Goal: Task Accomplishment & Management: Manage account settings

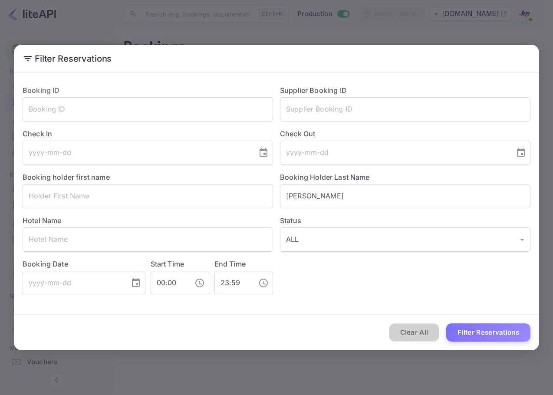
drag, startPoint x: 435, startPoint y: 334, endPoint x: 429, endPoint y: 301, distance: 34.4
click at [434, 336] on button "Clear All" at bounding box center [414, 332] width 51 height 19
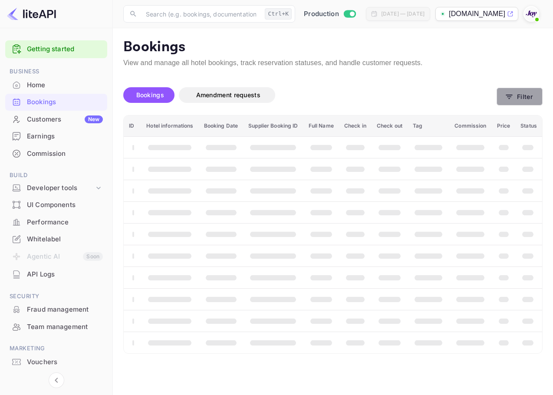
click at [514, 88] on button "Filter" at bounding box center [519, 97] width 46 height 18
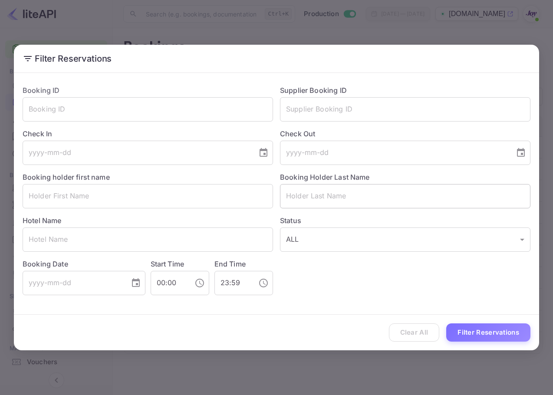
click at [403, 190] on input "text" at bounding box center [405, 196] width 250 height 24
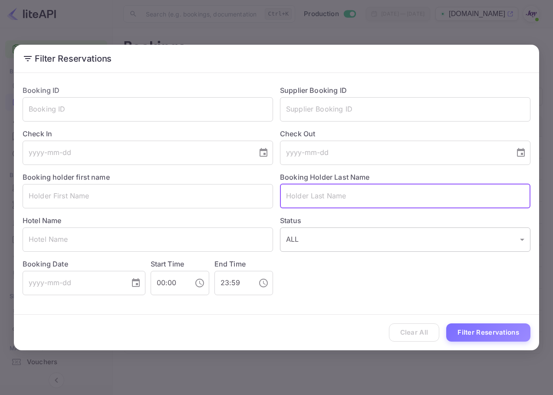
paste input "Galura"
type input "Galura"
click at [494, 335] on button "Filter Reservations" at bounding box center [488, 332] width 84 height 19
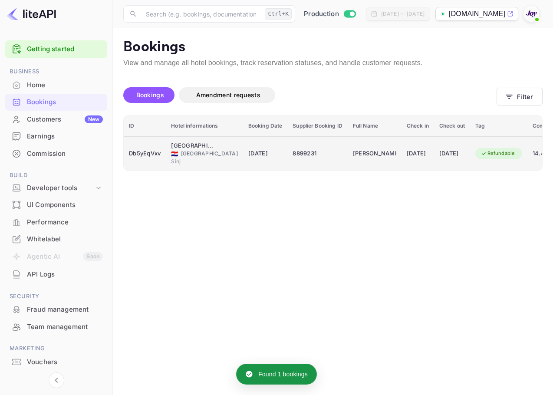
click at [292, 148] on div "8899231" at bounding box center [316, 154] width 49 height 14
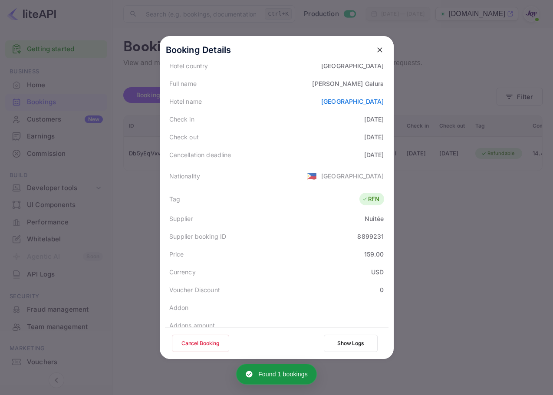
scroll to position [193, 0]
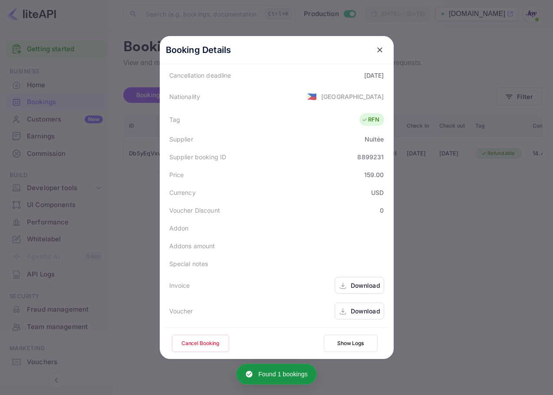
click at [361, 318] on div "Download" at bounding box center [358, 310] width 49 height 17
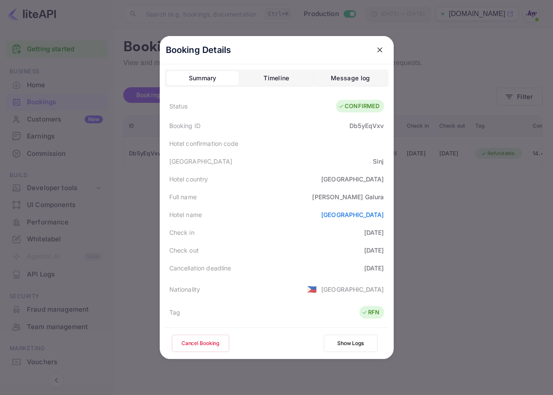
scroll to position [174, 0]
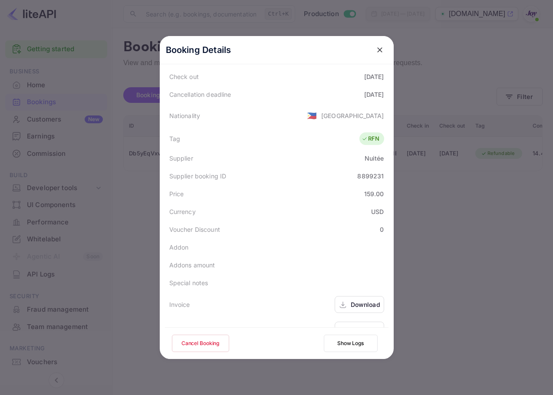
click at [215, 344] on button "Cancel Booking" at bounding box center [200, 342] width 57 height 17
drag, startPoint x: 378, startPoint y: 51, endPoint x: 372, endPoint y: 73, distance: 22.4
click at [377, 51] on icon "close" at bounding box center [379, 49] width 5 height 5
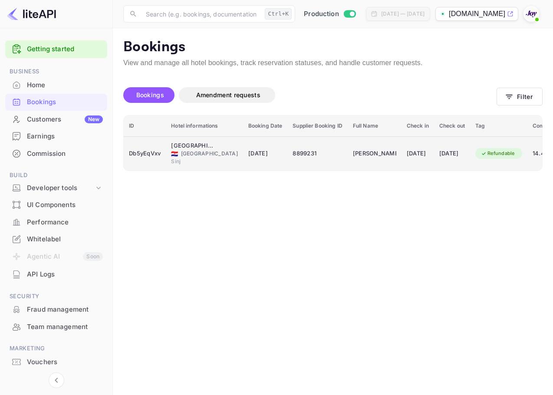
click at [382, 161] on td "[PERSON_NAME]" at bounding box center [374, 153] width 54 height 34
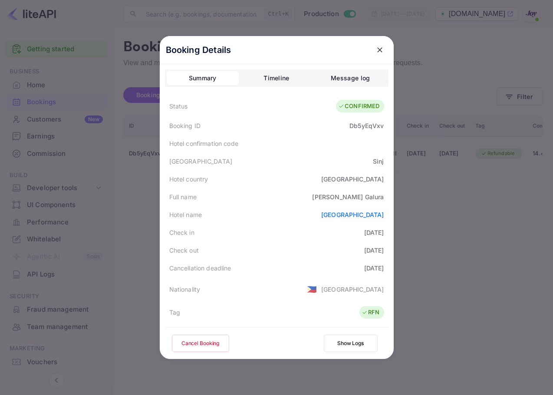
click at [190, 342] on button "Cancel Booking" at bounding box center [200, 342] width 57 height 17
click at [378, 51] on icon "close" at bounding box center [379, 49] width 5 height 5
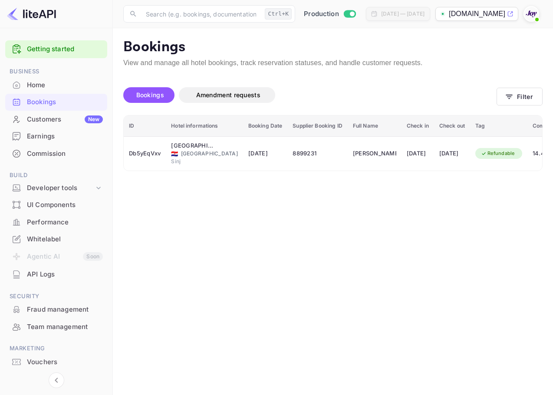
click at [462, 213] on main "Bookings View and manage all hotel bookings, track reservation statuses, and ha…" at bounding box center [333, 211] width 440 height 367
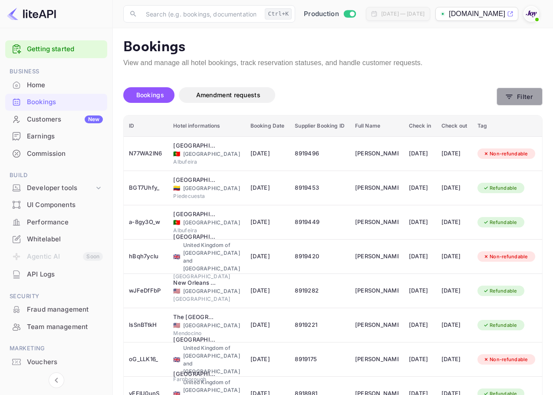
click at [533, 99] on button "Filter" at bounding box center [519, 97] width 46 height 18
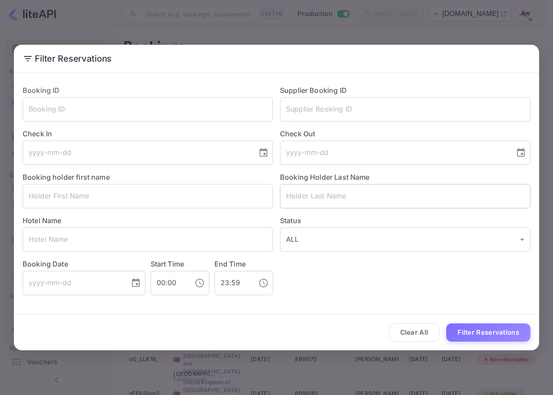
click at [346, 198] on input "text" at bounding box center [405, 196] width 250 height 24
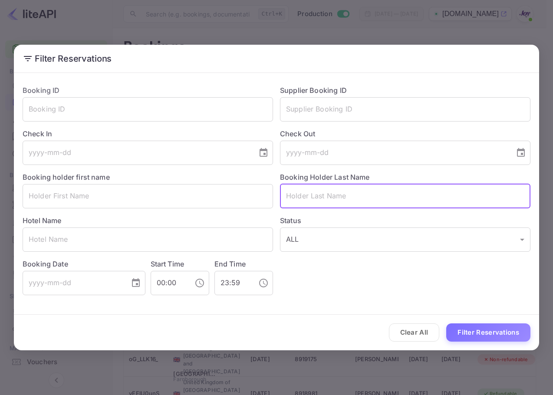
paste input "Galura"
type input "Galura"
drag, startPoint x: 494, startPoint y: 334, endPoint x: 482, endPoint y: 331, distance: 12.9
click at [495, 334] on button "Filter Reservations" at bounding box center [488, 332] width 84 height 19
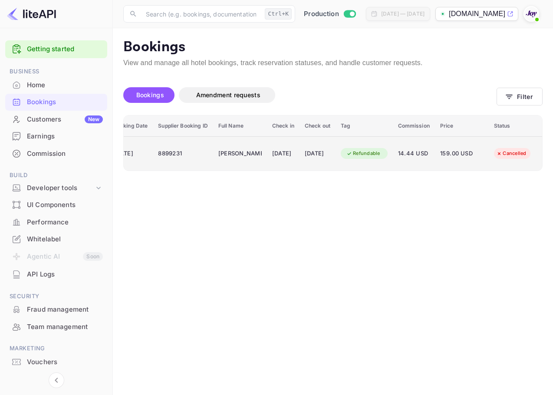
scroll to position [0, 137]
click at [398, 160] on td "14.44 USD" at bounding box center [414, 153] width 42 height 34
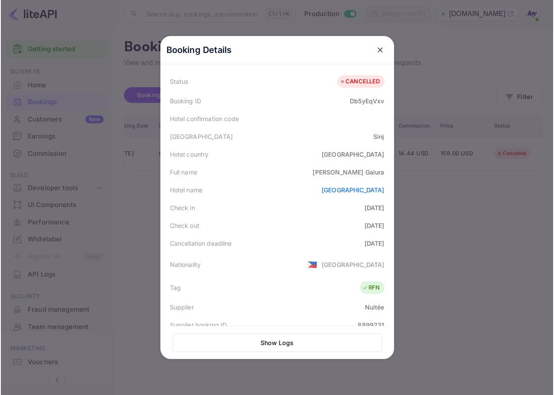
scroll to position [0, 0]
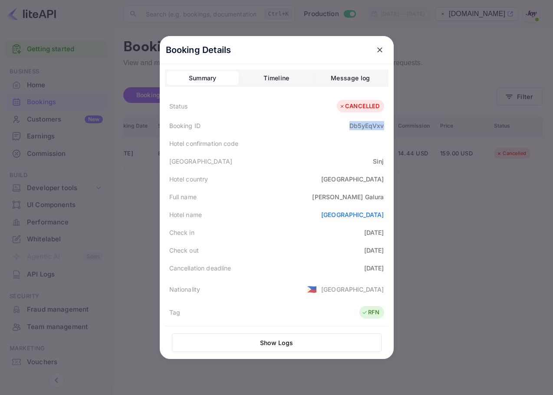
drag, startPoint x: 350, startPoint y: 127, endPoint x: 380, endPoint y: 125, distance: 30.4
click at [380, 125] on div "Booking ID Db5yEqVxv" at bounding box center [276, 126] width 223 height 18
copy div "Db5yEqVxv"
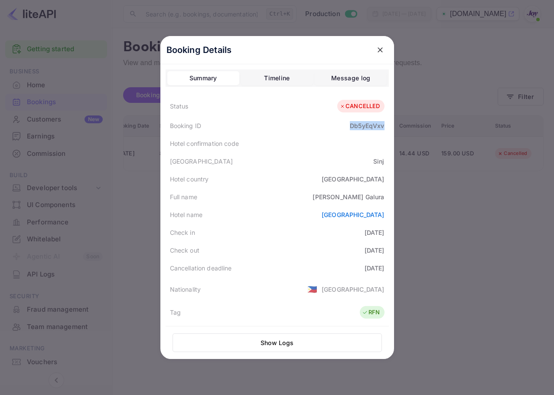
click at [381, 47] on icon "close" at bounding box center [380, 50] width 9 height 9
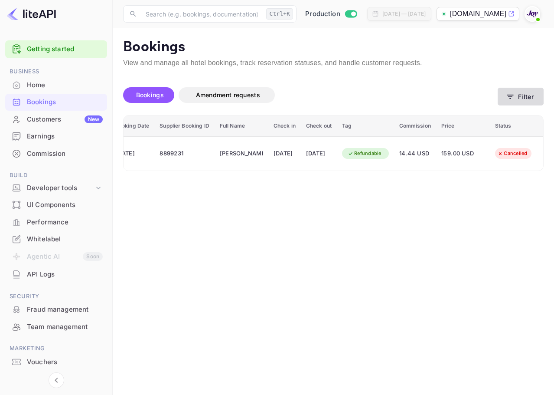
click at [508, 98] on icon "button" at bounding box center [510, 96] width 9 height 9
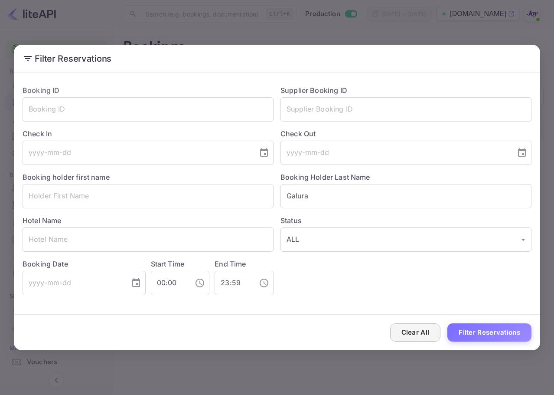
click at [429, 332] on button "Clear All" at bounding box center [415, 332] width 51 height 19
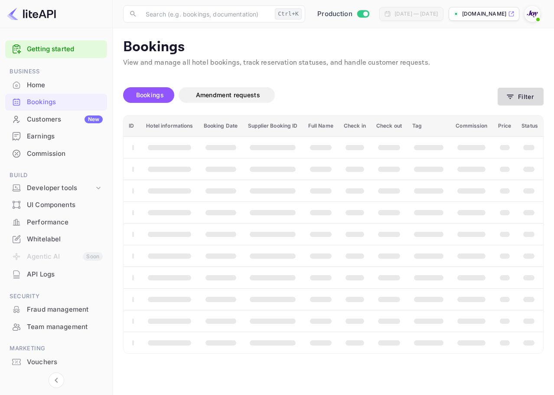
click at [500, 95] on button "Filter" at bounding box center [521, 97] width 46 height 18
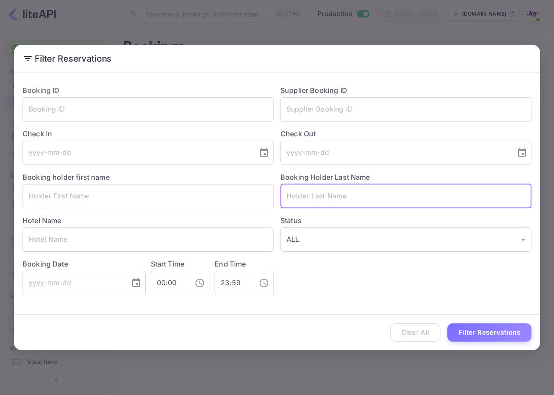
click at [419, 196] on input "text" at bounding box center [406, 196] width 251 height 24
paste input "Starkweather"
click at [511, 343] on div "Clear All Filter Reservations" at bounding box center [277, 332] width 527 height 36
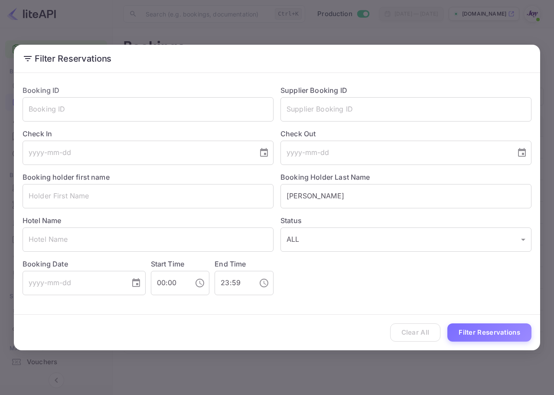
click at [513, 336] on button "Filter Reservations" at bounding box center [490, 332] width 84 height 19
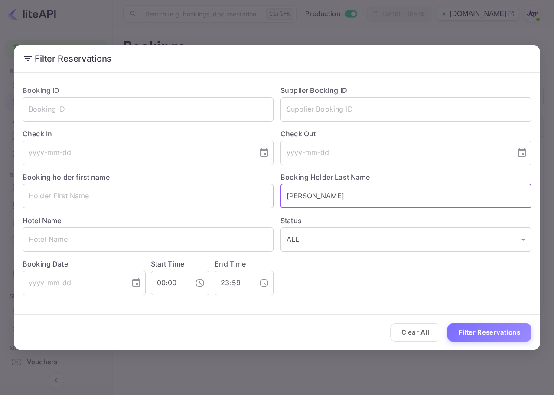
drag, startPoint x: 276, startPoint y: 188, endPoint x: 242, endPoint y: 185, distance: 33.9
click at [241, 184] on div "Booking ID ​ Supplier Booking ID ​ Check In ​ Check Out ​ Booking holder first …" at bounding box center [274, 186] width 516 height 217
paste input "Lachermei"
type input "Lachermeier"
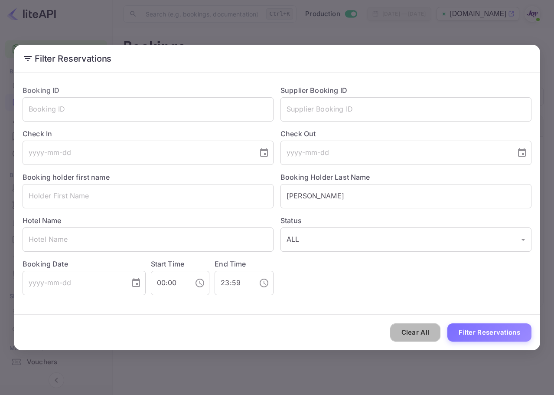
click at [429, 330] on button "Clear All" at bounding box center [415, 332] width 51 height 19
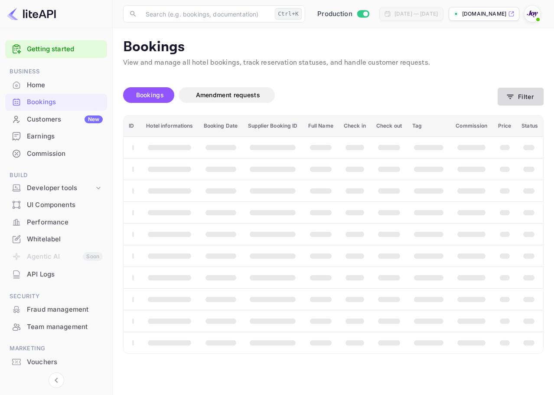
click at [519, 87] on div "Bookings Amendment requests Filter" at bounding box center [333, 97] width 421 height 36
click at [517, 100] on button "Filter" at bounding box center [521, 97] width 46 height 18
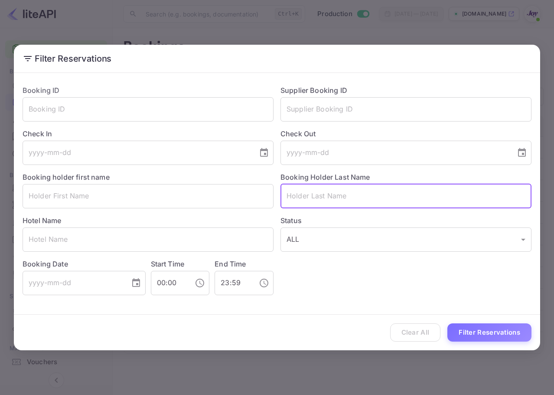
click at [341, 194] on input "text" at bounding box center [406, 196] width 251 height 24
paste input "Lachermeier"
type input "Lachermeier"
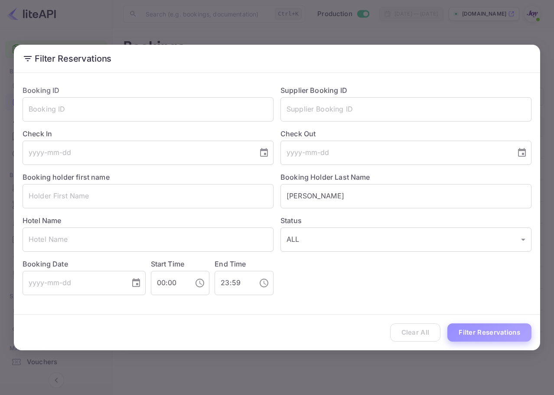
click at [477, 334] on button "Filter Reservations" at bounding box center [490, 332] width 84 height 19
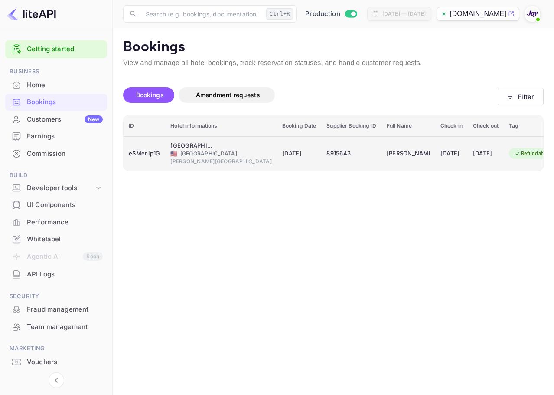
click at [327, 159] on div "8915643" at bounding box center [351, 154] width 49 height 14
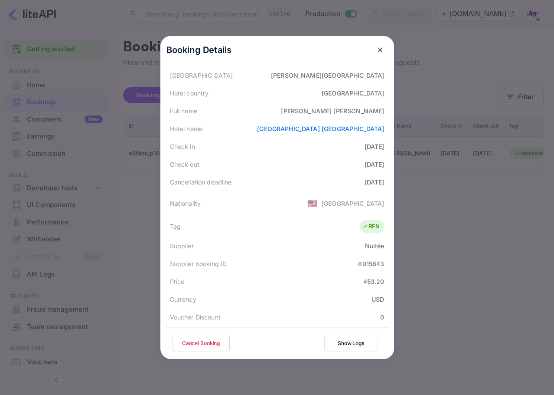
scroll to position [193, 0]
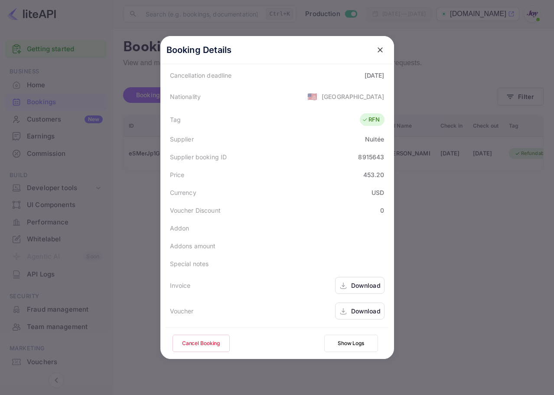
click at [351, 315] on div "Download" at bounding box center [365, 310] width 29 height 9
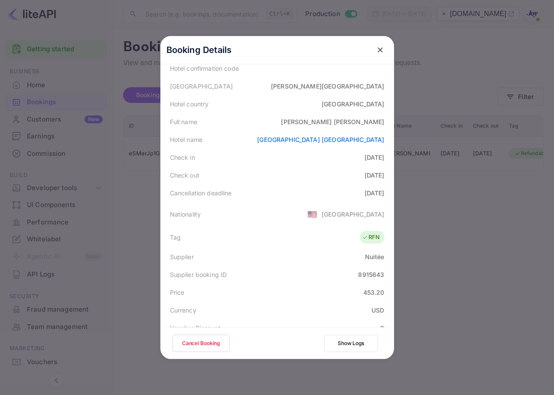
scroll to position [0, 0]
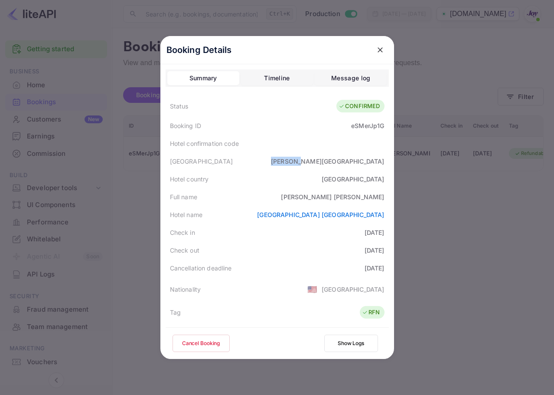
drag, startPoint x: 346, startPoint y: 156, endPoint x: 376, endPoint y: 157, distance: 29.9
click at [376, 157] on div "Hotel city Waite Park" at bounding box center [277, 161] width 223 height 18
click at [376, 53] on icon "close" at bounding box center [380, 50] width 9 height 9
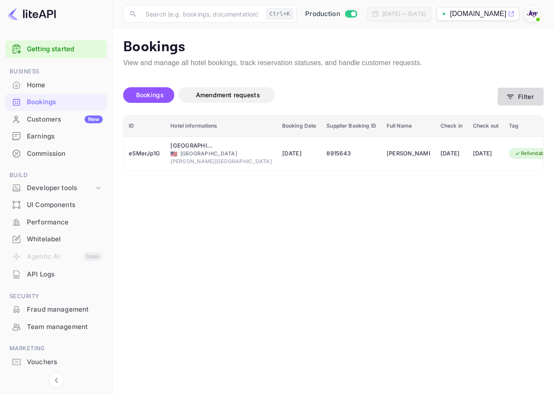
drag, startPoint x: 512, startPoint y: 110, endPoint x: 511, endPoint y: 102, distance: 7.4
click at [511, 108] on div "Bookings Amendment requests Filter" at bounding box center [333, 97] width 421 height 36
click at [512, 97] on icon "button" at bounding box center [510, 96] width 9 height 9
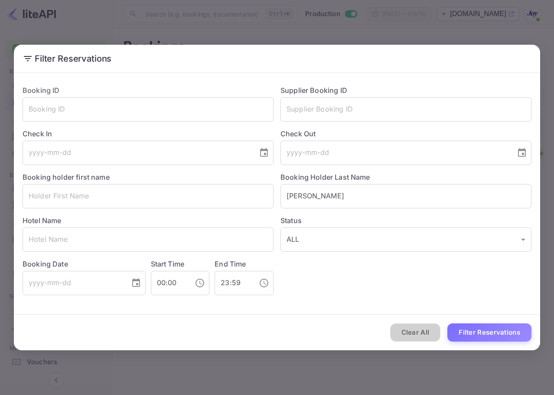
drag, startPoint x: 423, startPoint y: 331, endPoint x: 431, endPoint y: 321, distance: 13.0
click at [423, 331] on button "Clear All" at bounding box center [415, 332] width 51 height 19
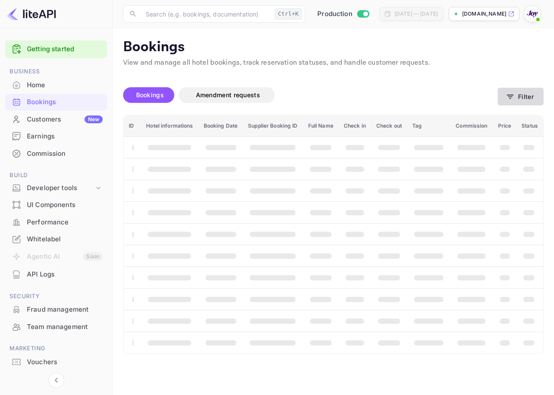
click at [523, 95] on button "Filter" at bounding box center [521, 97] width 46 height 18
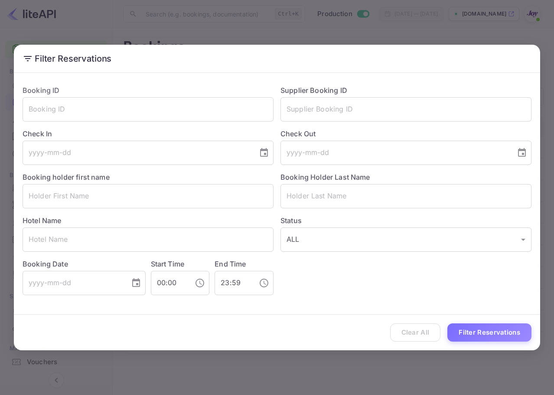
click at [411, 183] on div "Booking Holder Last Name ​" at bounding box center [403, 186] width 258 height 43
click at [413, 200] on input "text" at bounding box center [406, 196] width 251 height 24
paste input "Starkweathe"
drag, startPoint x: 483, startPoint y: 335, endPoint x: 483, endPoint y: 325, distance: 9.5
click at [483, 335] on button "Filter Reservations" at bounding box center [490, 332] width 84 height 19
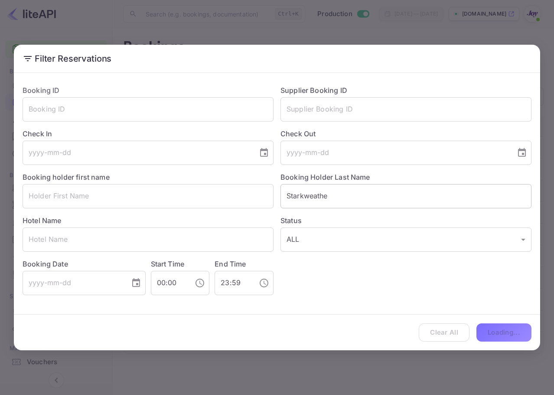
click at [361, 190] on input "Starkweathe" at bounding box center [406, 196] width 251 height 24
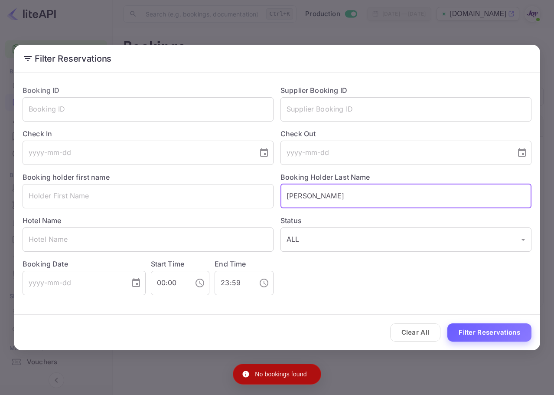
type input "Starkweather"
click at [501, 333] on button "Filter Reservations" at bounding box center [490, 332] width 84 height 19
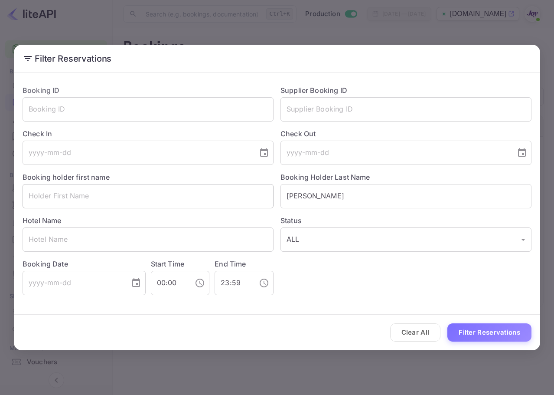
drag, startPoint x: 293, startPoint y: 199, endPoint x: 251, endPoint y: 201, distance: 42.6
click at [251, 201] on div "Booking ID ​ Supplier Booking ID ​ Check In ​ Check Out ​ Booking holder first …" at bounding box center [274, 186] width 516 height 217
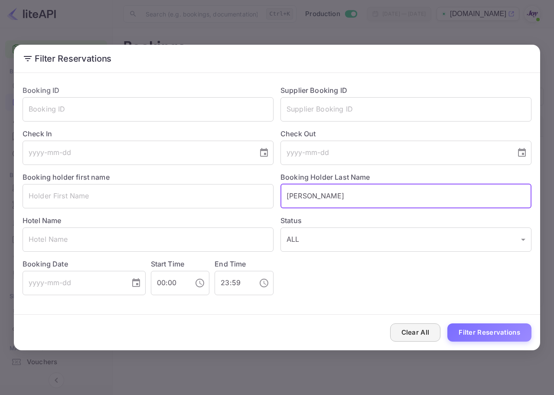
click at [415, 333] on button "Clear All" at bounding box center [415, 332] width 51 height 19
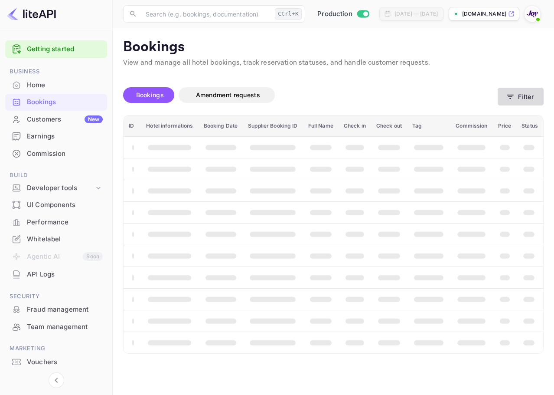
click at [518, 95] on button "Filter" at bounding box center [521, 97] width 46 height 18
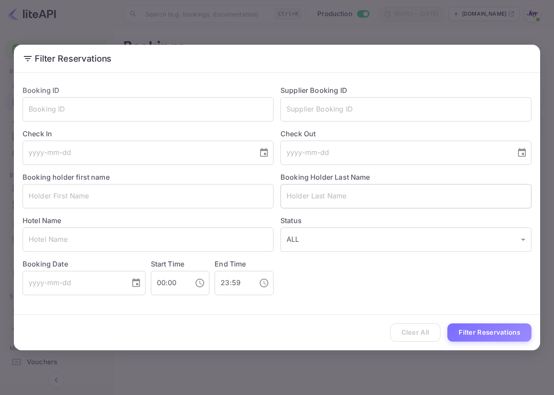
click at [372, 205] on input "text" at bounding box center [406, 196] width 251 height 24
paste input "Starkweather"
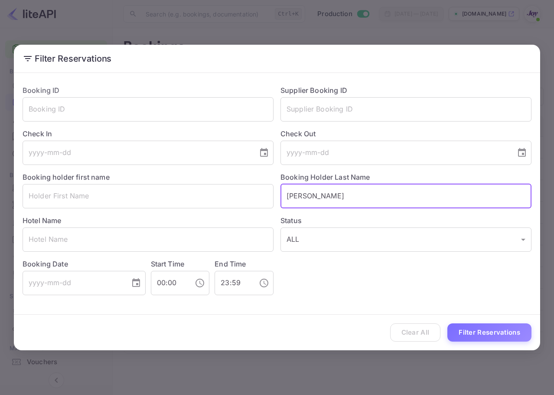
type input "Starkweather"
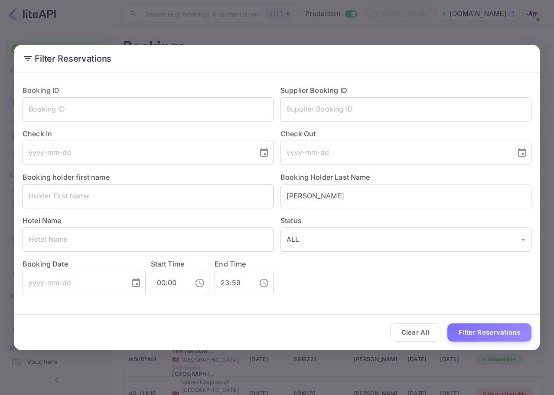
click at [239, 196] on input "text" at bounding box center [148, 196] width 251 height 24
paste input "Jules"
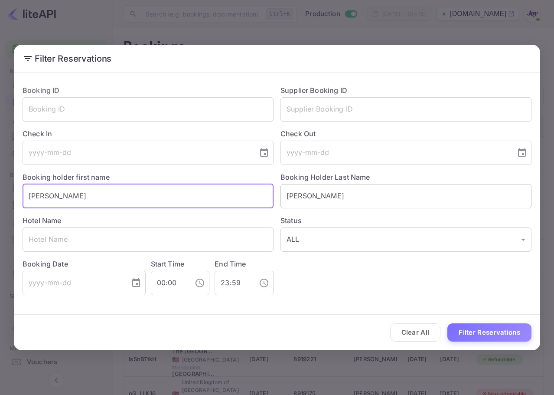
click at [287, 198] on input "Starkweather" at bounding box center [406, 196] width 251 height 24
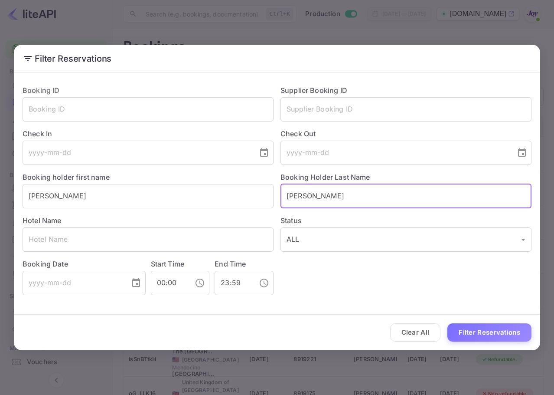
click at [516, 340] on button "Filter Reservations" at bounding box center [490, 332] width 84 height 19
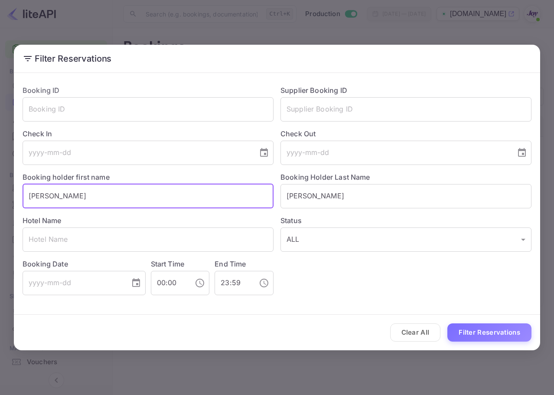
drag, startPoint x: 119, startPoint y: 193, endPoint x: 2, endPoint y: 174, distance: 119.0
click at [0, 174] on div "Filter Reservations Booking ID ​ Supplier Booking ID ​ Check In ​ Check Out ​ B…" at bounding box center [277, 197] width 554 height 395
paste input "ianna"
type input "Julianna"
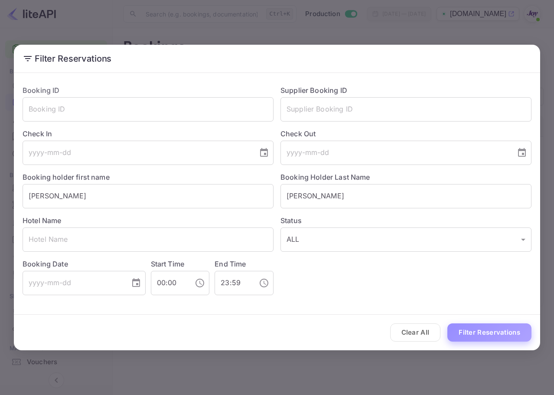
click at [501, 334] on button "Filter Reservations" at bounding box center [490, 332] width 84 height 19
click at [425, 339] on button "Clear All" at bounding box center [415, 332] width 51 height 19
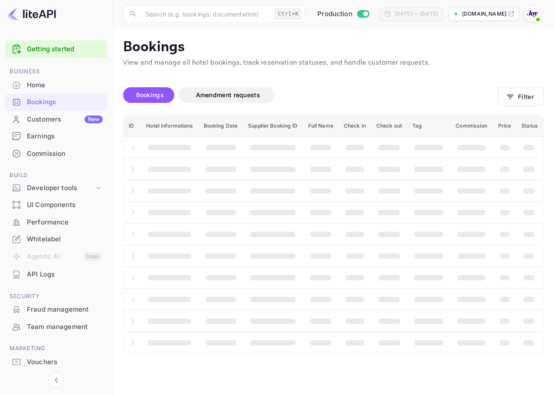
click at [410, 104] on div "Bookings Amendment requests" at bounding box center [310, 97] width 375 height 21
click at [517, 93] on button "Filter" at bounding box center [521, 97] width 46 height 18
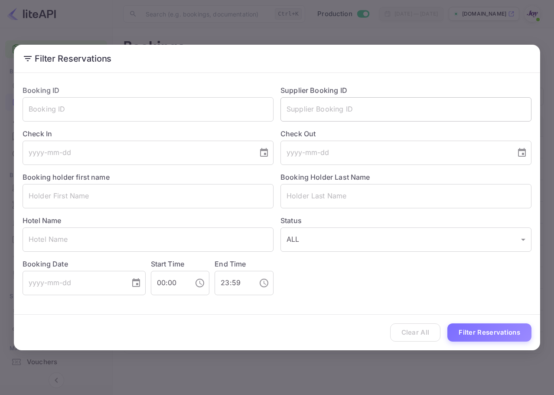
click at [351, 109] on input "text" at bounding box center [406, 109] width 251 height 24
paste input "8915643"
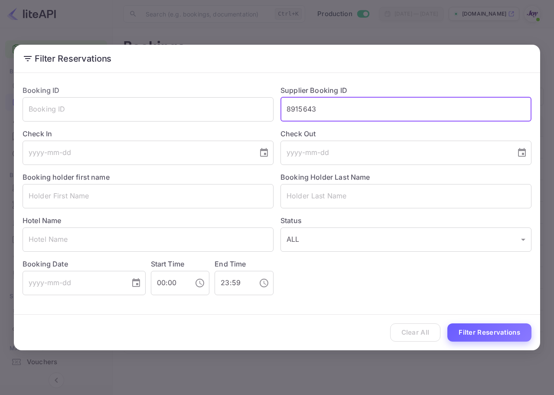
type input "8915643"
click at [498, 340] on button "Filter Reservations" at bounding box center [490, 332] width 84 height 19
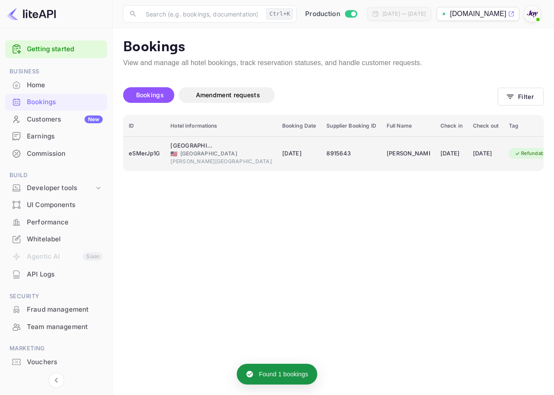
click at [468, 145] on td "06 Oct 2025" at bounding box center [486, 153] width 36 height 34
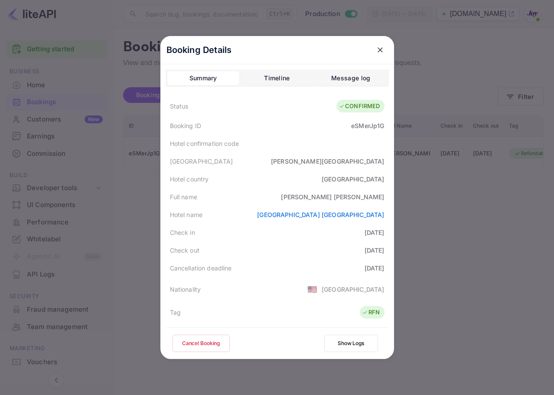
scroll to position [193, 0]
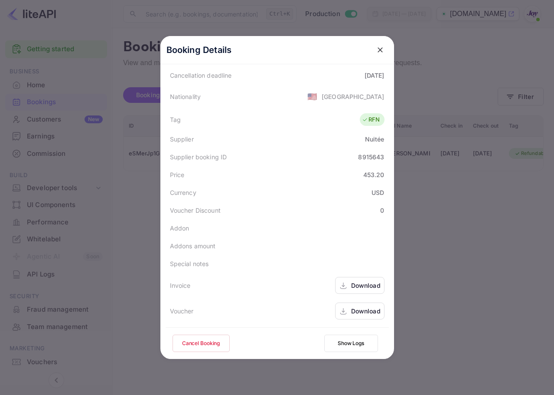
click at [362, 282] on div "Download" at bounding box center [365, 285] width 29 height 9
click at [367, 319] on div "Download" at bounding box center [359, 310] width 49 height 17
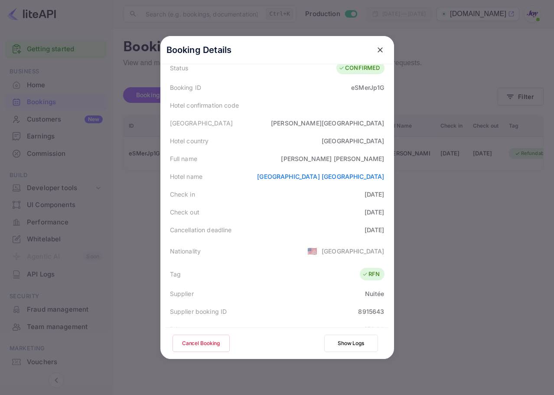
scroll to position [19, 0]
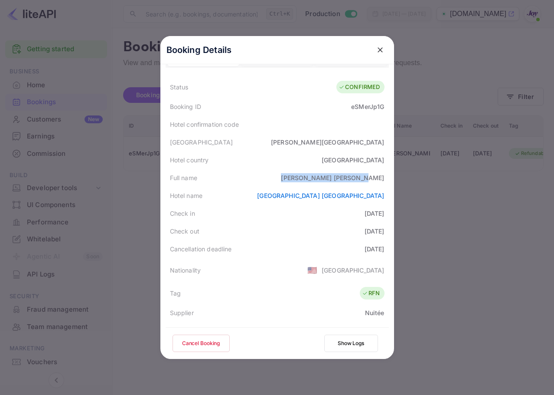
drag, startPoint x: 358, startPoint y: 181, endPoint x: 375, endPoint y: 181, distance: 17.4
click at [375, 181] on div "Full name Brenda Lachermeier" at bounding box center [277, 178] width 223 height 18
drag, startPoint x: 283, startPoint y: 193, endPoint x: 548, endPoint y: 195, distance: 265.0
click at [392, 206] on div "Booking Details Summary Timeline Message log Status CONFIRMED Booking ID eSMerJ…" at bounding box center [277, 197] width 234 height 323
click at [276, 197] on div "Hotel name Hilton Garden Inn St. Cloud" at bounding box center [277, 196] width 223 height 18
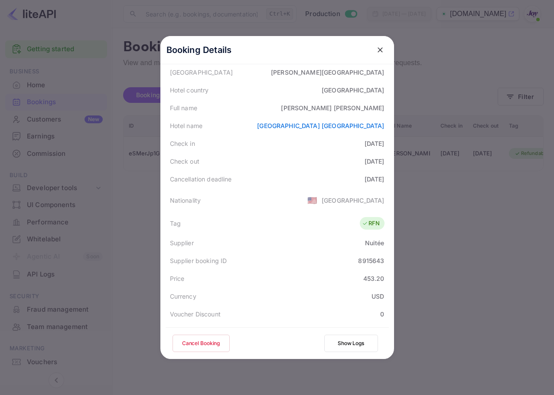
scroll to position [106, 0]
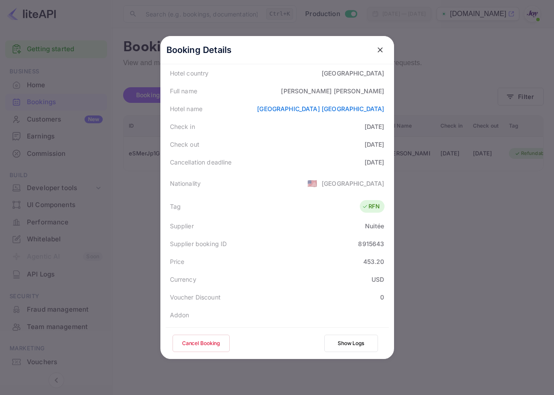
click at [203, 348] on button "Cancel Booking" at bounding box center [201, 342] width 57 height 17
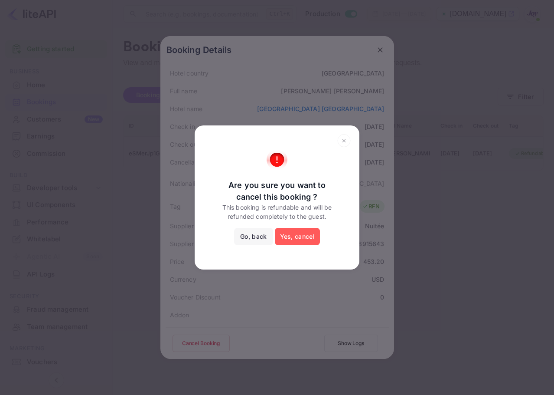
click at [308, 237] on button "Yes, cancel" at bounding box center [297, 236] width 45 height 17
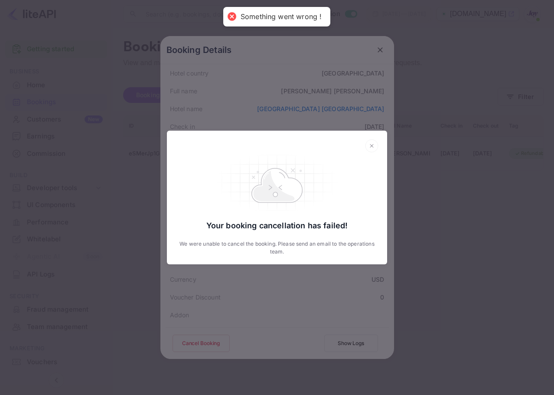
click at [398, 46] on div "Your booking cancellation has failed! We were unable to cancel the booking. Ple…" at bounding box center [277, 197] width 554 height 395
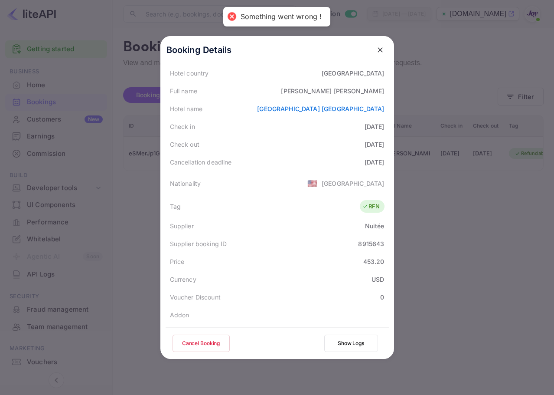
click at [376, 51] on icon "close" at bounding box center [380, 50] width 9 height 9
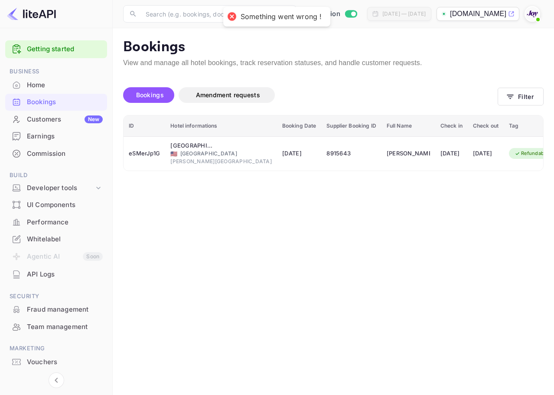
click at [335, 39] on p "Bookings" at bounding box center [333, 47] width 421 height 17
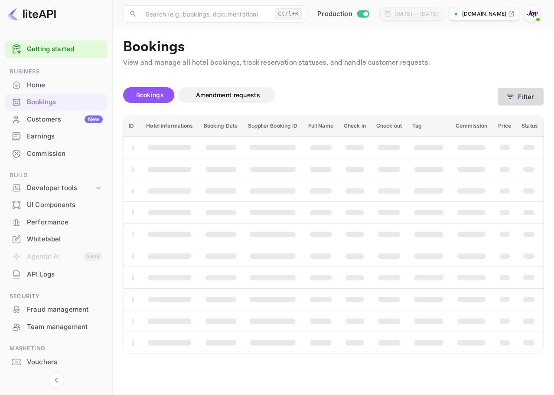
click at [530, 98] on button "Filter" at bounding box center [521, 97] width 46 height 18
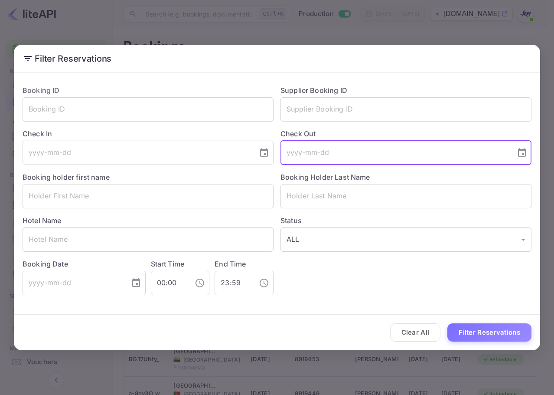
click at [347, 154] on input "tel" at bounding box center [395, 153] width 229 height 24
paste input "8915-64-3"
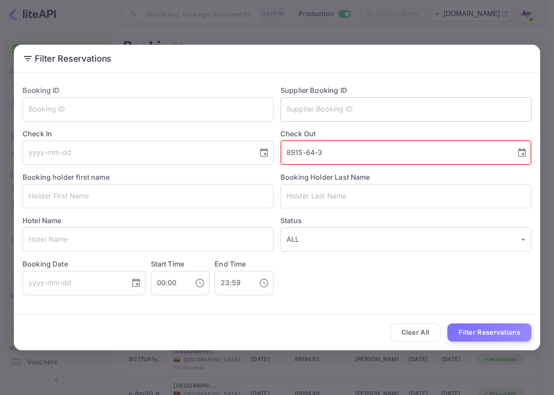
type input "8915-64-3"
click at [404, 118] on input "text" at bounding box center [406, 109] width 251 height 24
drag, startPoint x: 193, startPoint y: 147, endPoint x: 183, endPoint y: 141, distance: 12.4
click at [142, 147] on div "Booking ID ​ Supplier Booking ID ​ Check In ​ Check Out 8915-64-3 ​ Booking hol…" at bounding box center [274, 186] width 516 height 217
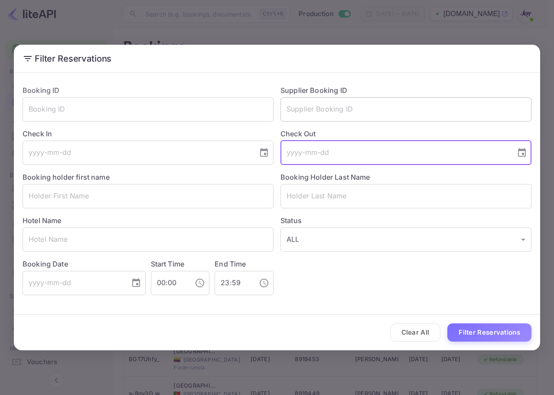
click at [322, 101] on input "text" at bounding box center [406, 109] width 251 height 24
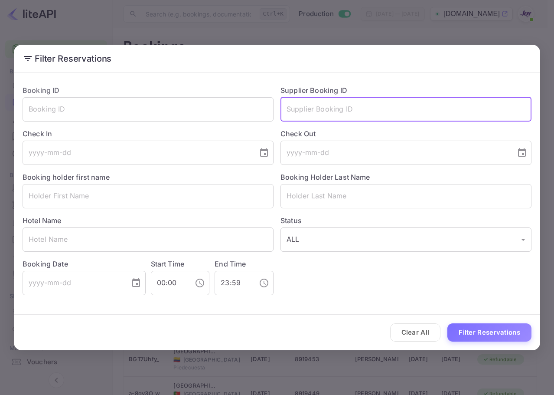
paste input "8915643"
type input "8915643"
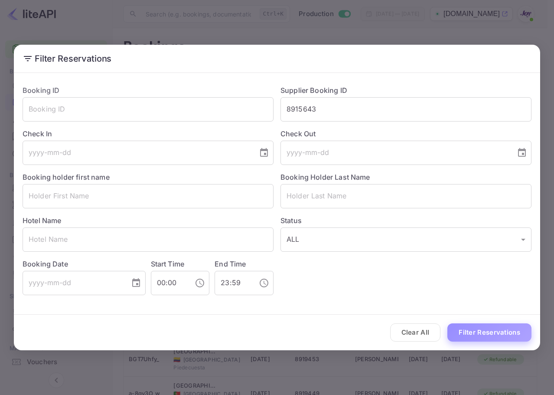
click at [509, 336] on button "Filter Reservations" at bounding box center [490, 332] width 84 height 19
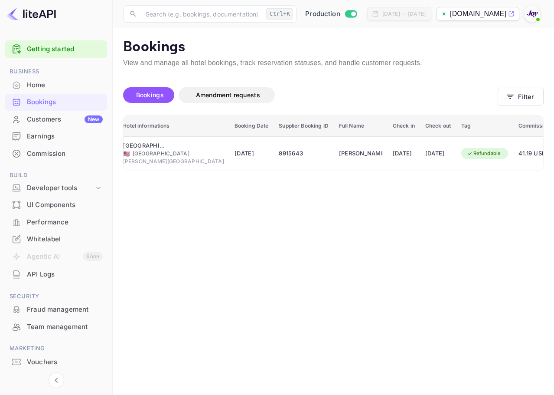
scroll to position [0, 138]
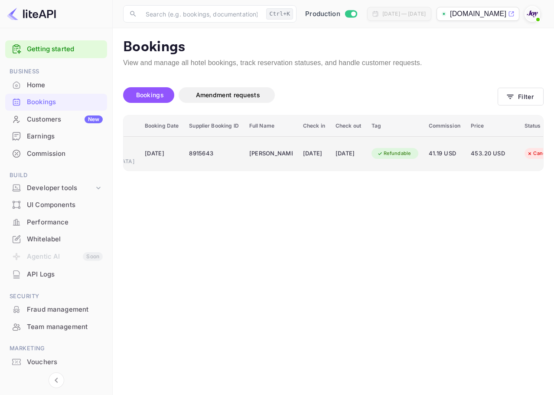
click at [476, 141] on td "453.20 USD" at bounding box center [493, 153] width 54 height 34
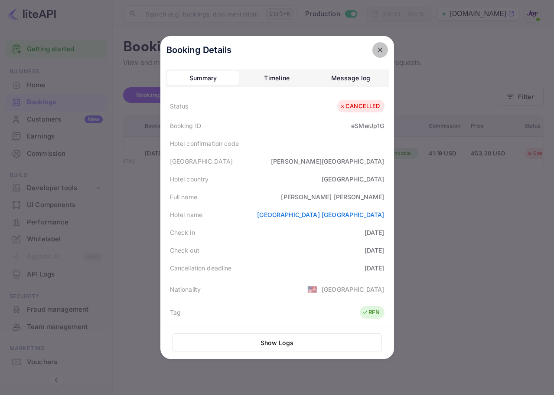
click at [378, 49] on icon "close" at bounding box center [380, 49] width 5 height 5
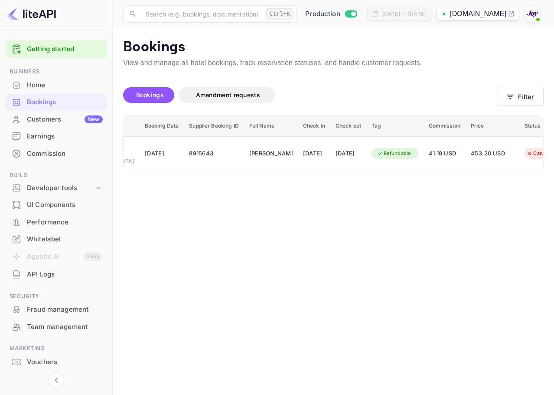
click at [58, 84] on div "Home" at bounding box center [65, 85] width 76 height 10
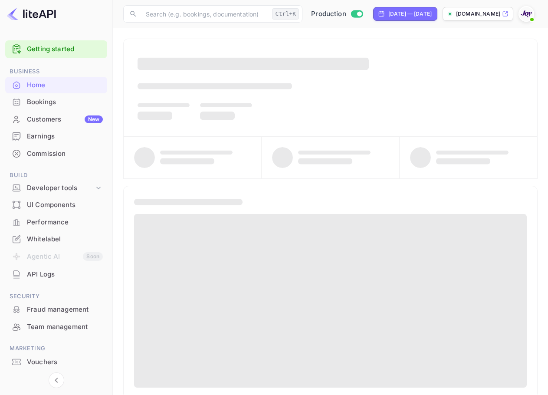
drag, startPoint x: 99, startPoint y: 105, endPoint x: 141, endPoint y: 115, distance: 43.0
click at [99, 105] on div "Bookings" at bounding box center [65, 102] width 76 height 10
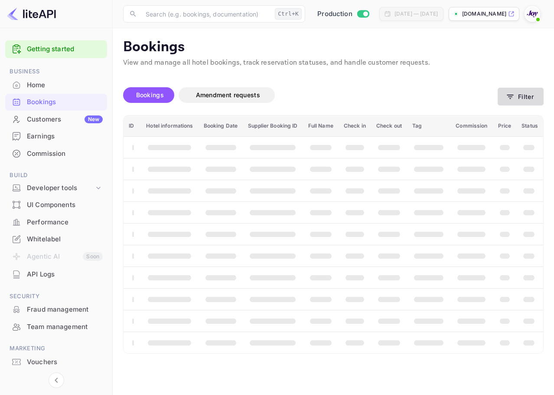
click at [506, 92] on icon "button" at bounding box center [510, 96] width 9 height 9
